Goal: Task Accomplishment & Management: Use online tool/utility

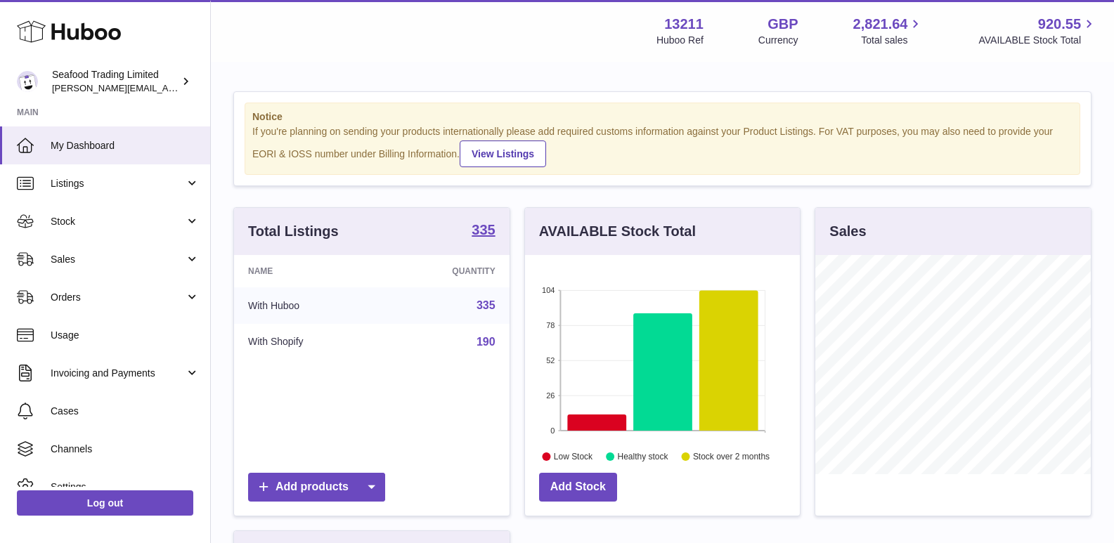
scroll to position [219, 275]
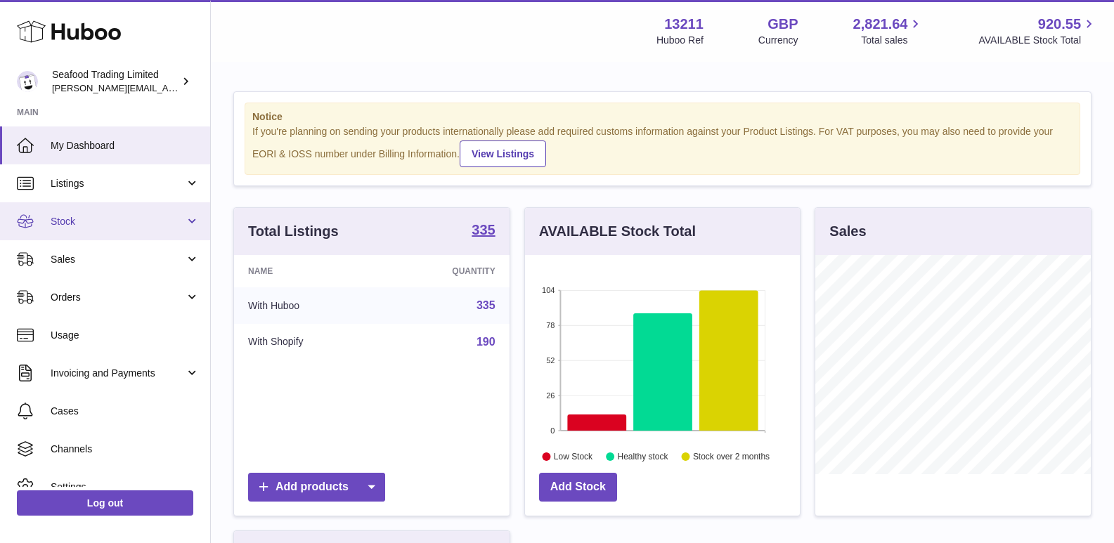
click at [100, 213] on link "Stock" at bounding box center [105, 221] width 210 height 38
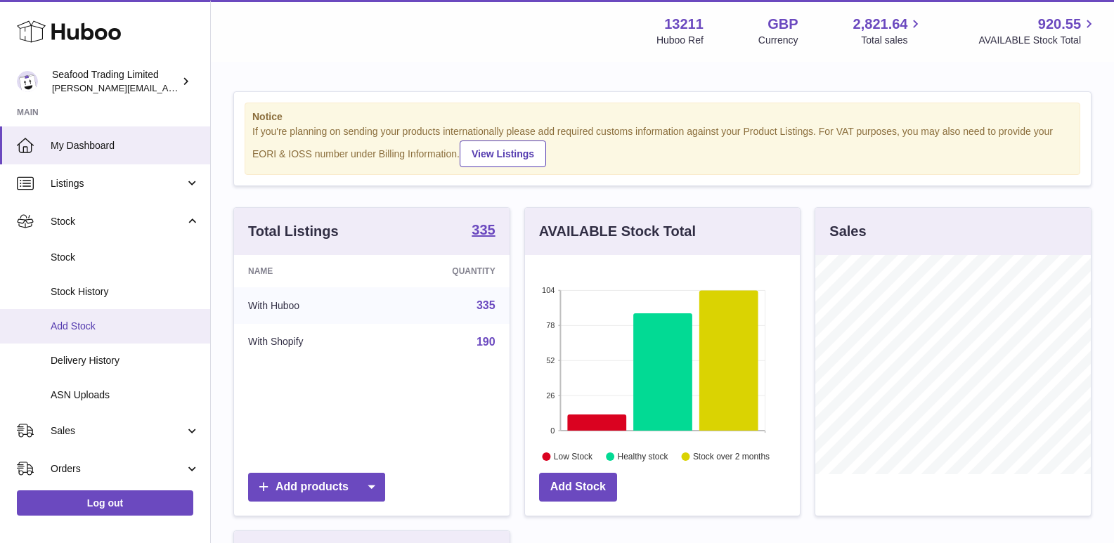
click at [105, 336] on link "Add Stock" at bounding box center [105, 326] width 210 height 34
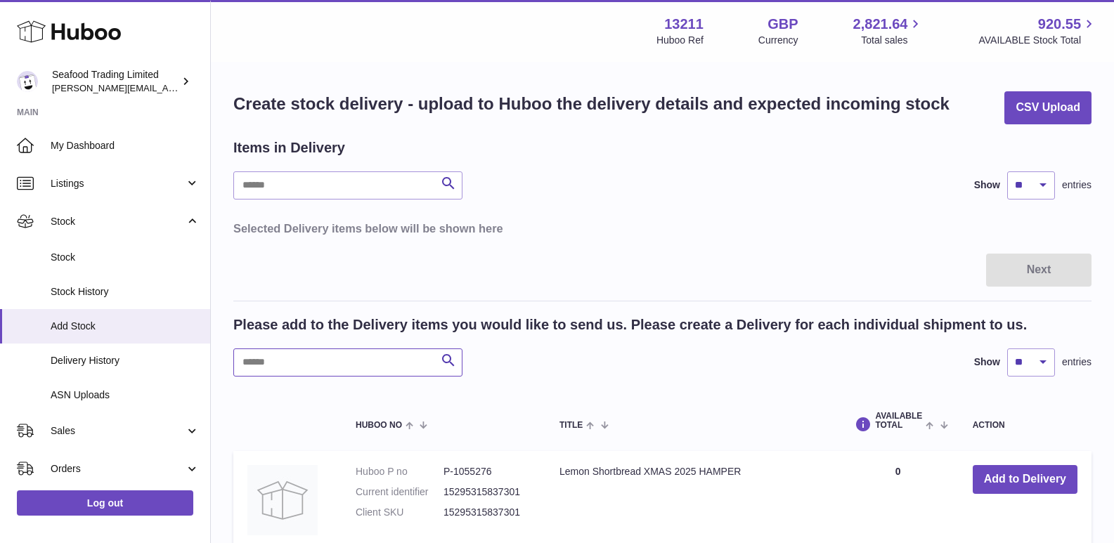
click at [349, 368] on input "text" at bounding box center [347, 363] width 229 height 28
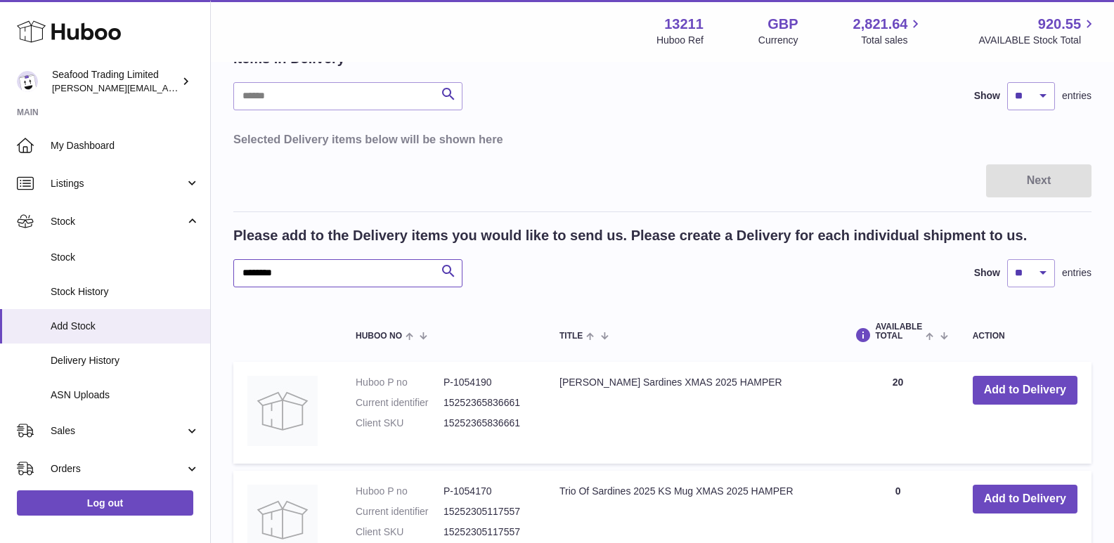
scroll to position [211, 0]
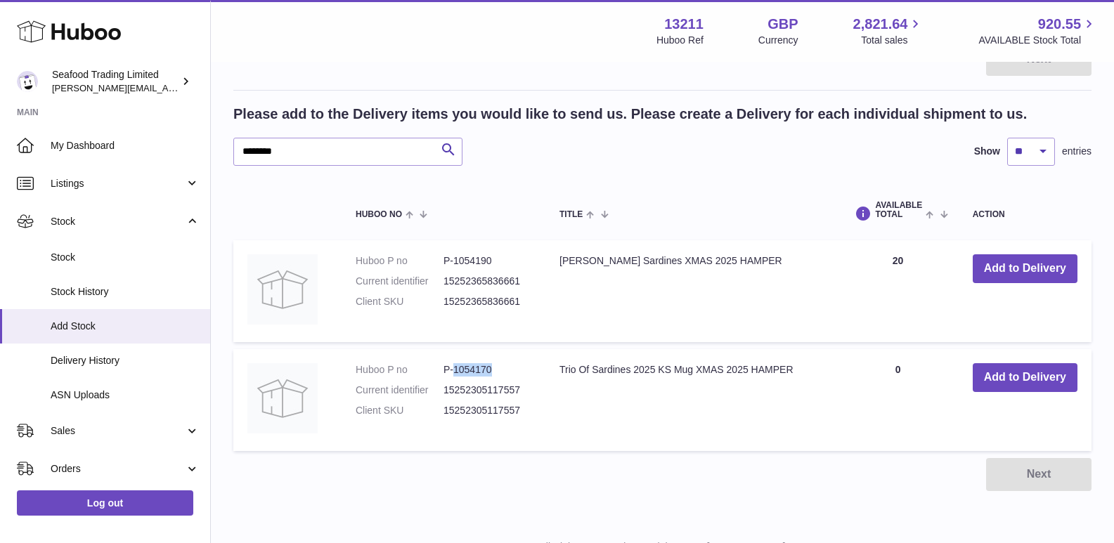
drag, startPoint x: 454, startPoint y: 371, endPoint x: 493, endPoint y: 371, distance: 38.7
click at [493, 371] on dd "P-1054170" at bounding box center [488, 369] width 88 height 13
copy dd "1054170"
drag, startPoint x: 312, startPoint y: 146, endPoint x: 169, endPoint y: 162, distance: 143.6
click at [169, 162] on div "Huboo Seafood Trading Limited nathaniellynch@rickstein.com Main My Dashboard Li…" at bounding box center [557, 195] width 1114 height 813
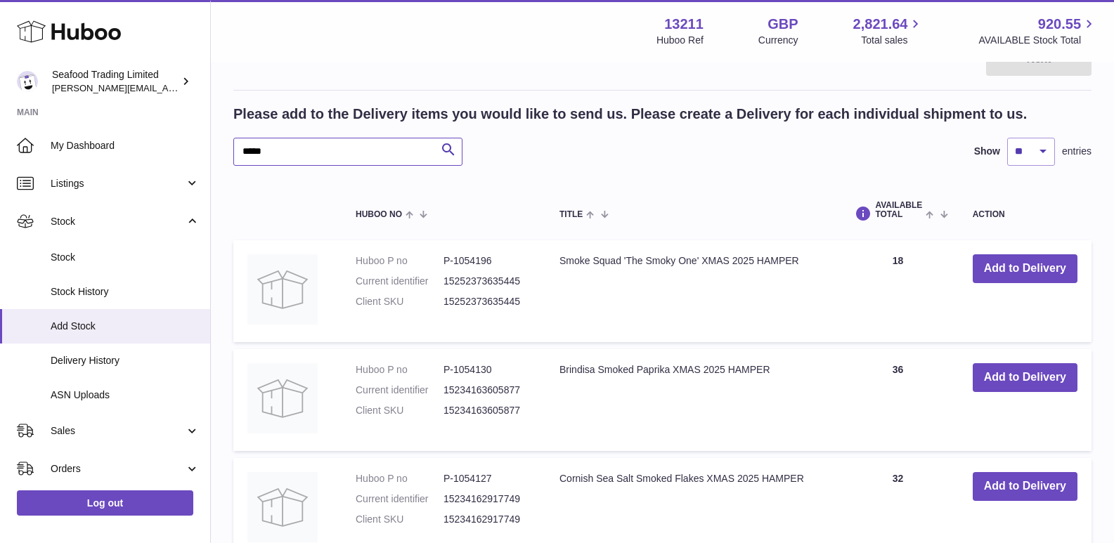
type input "*****"
drag, startPoint x: 453, startPoint y: 257, endPoint x: 501, endPoint y: 257, distance: 47.1
click at [501, 257] on dd "P-1054196" at bounding box center [488, 261] width 88 height 13
copy dd "1054196"
